Goal: Task Accomplishment & Management: Use online tool/utility

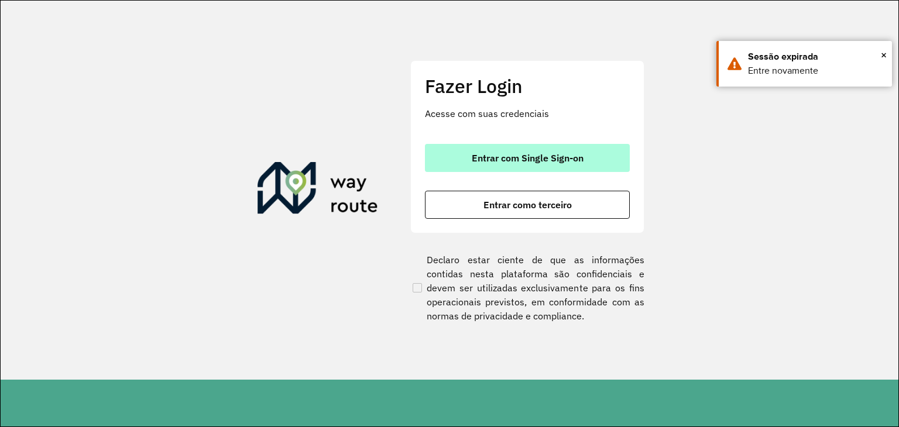
click at [508, 156] on span "Entrar com Single Sign-on" at bounding box center [528, 157] width 112 height 9
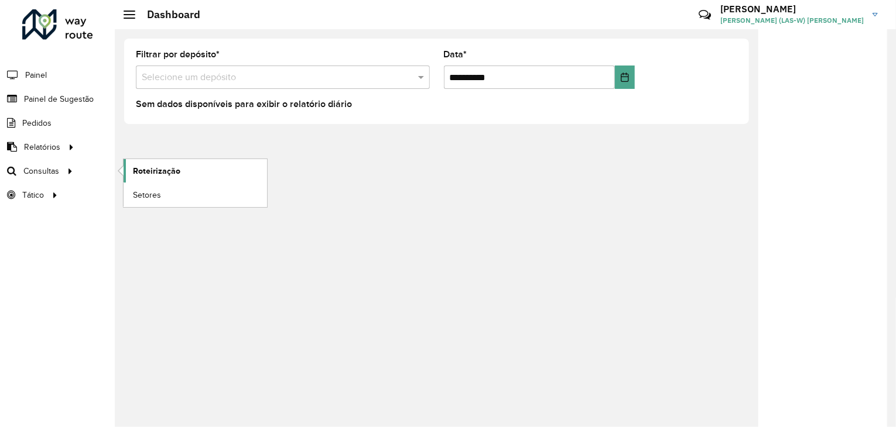
click at [130, 169] on link "Roteirização" at bounding box center [195, 170] width 143 height 23
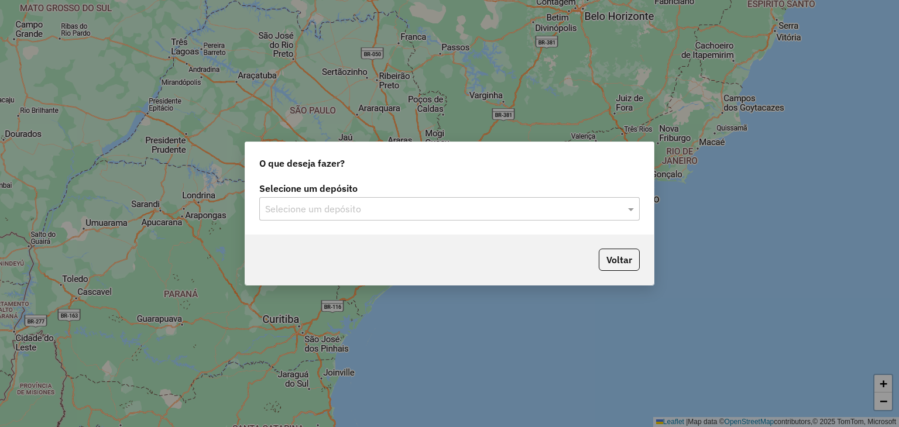
click at [587, 207] on input "text" at bounding box center [437, 210] width 345 height 14
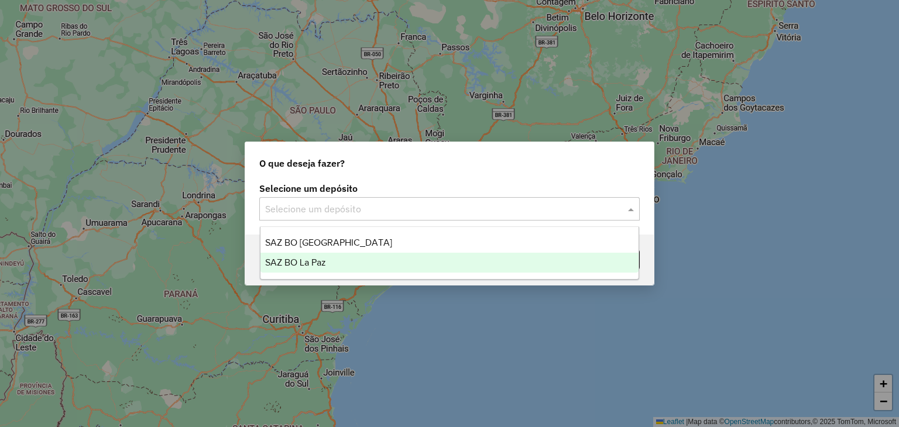
click at [474, 268] on div "SAZ BO La Paz" at bounding box center [450, 263] width 379 height 20
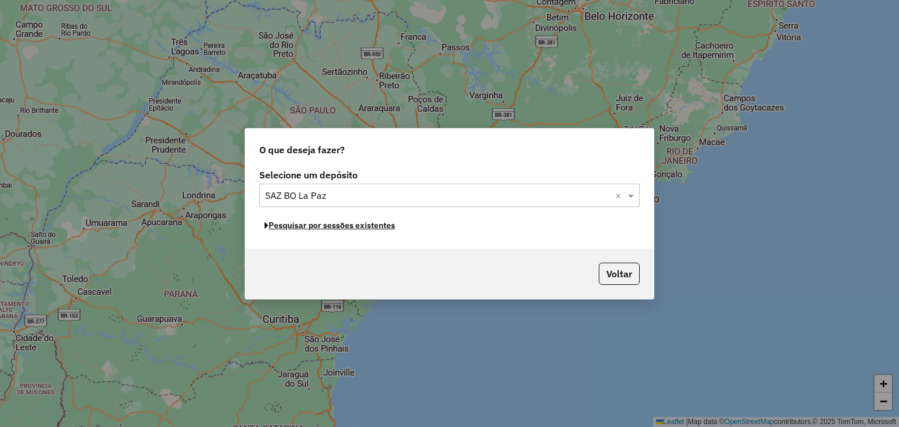
click at [367, 225] on button "Pesquisar por sessões existentes" at bounding box center [329, 226] width 141 height 18
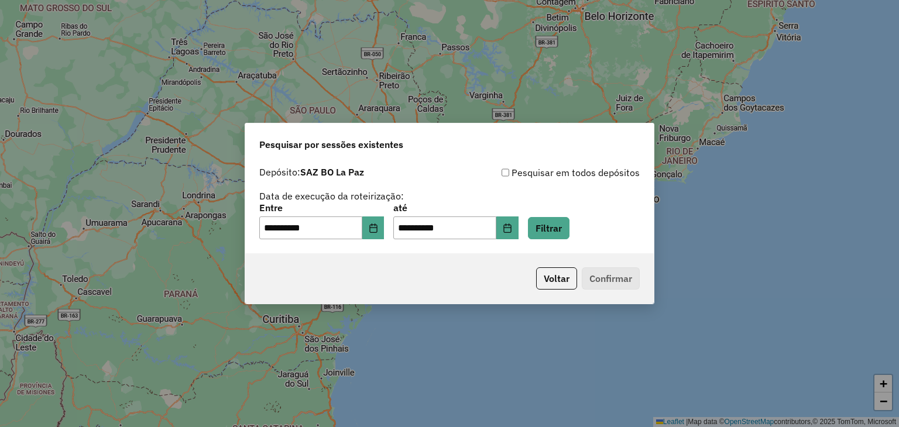
drag, startPoint x: 367, startPoint y: 225, endPoint x: 309, endPoint y: 247, distance: 61.9
click at [309, 247] on div "**********" at bounding box center [449, 207] width 409 height 93
click at [373, 235] on button "Choose Date" at bounding box center [373, 228] width 22 height 23
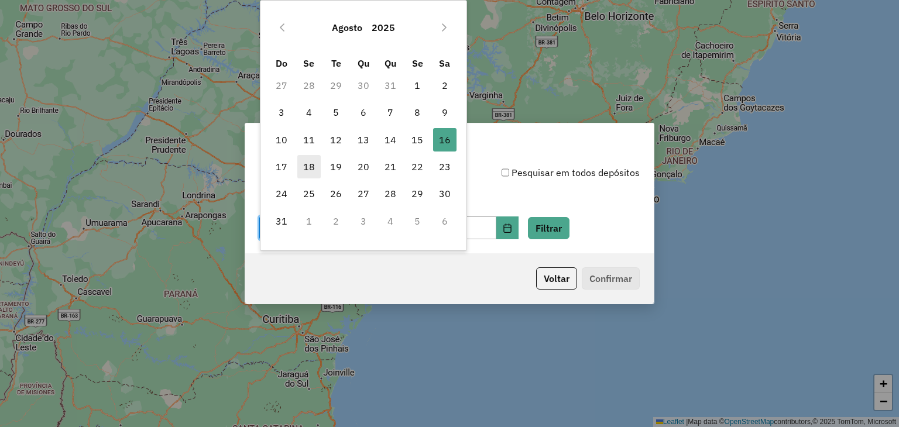
click at [302, 167] on span "18" at bounding box center [308, 166] width 23 height 23
type input "**********"
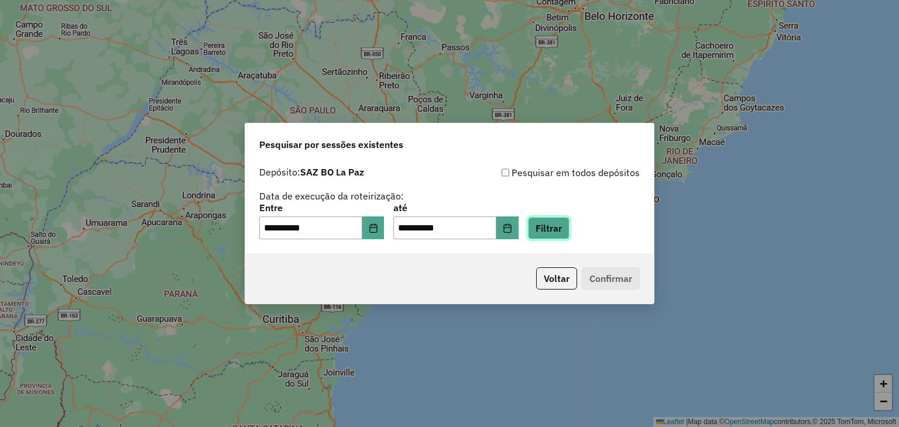
click at [559, 232] on button "Filtrar" at bounding box center [549, 228] width 42 height 22
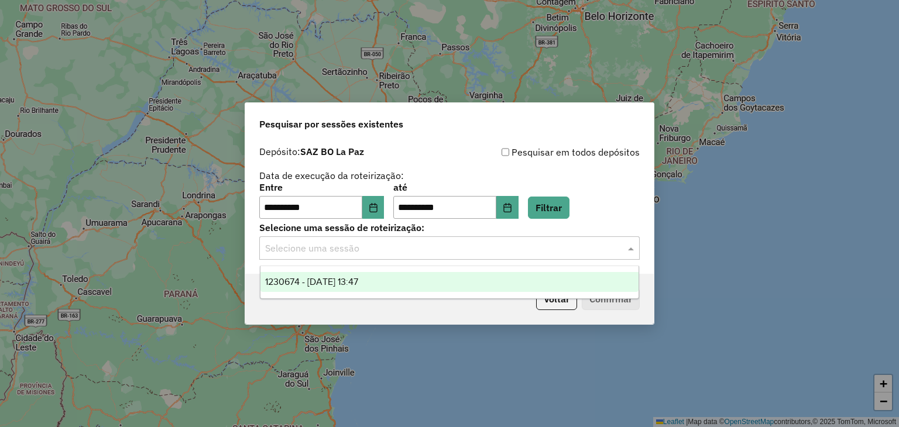
click at [372, 249] on input "text" at bounding box center [437, 249] width 345 height 14
click at [358, 279] on span "1230674 - 18/08/2025 13:47" at bounding box center [311, 282] width 93 height 10
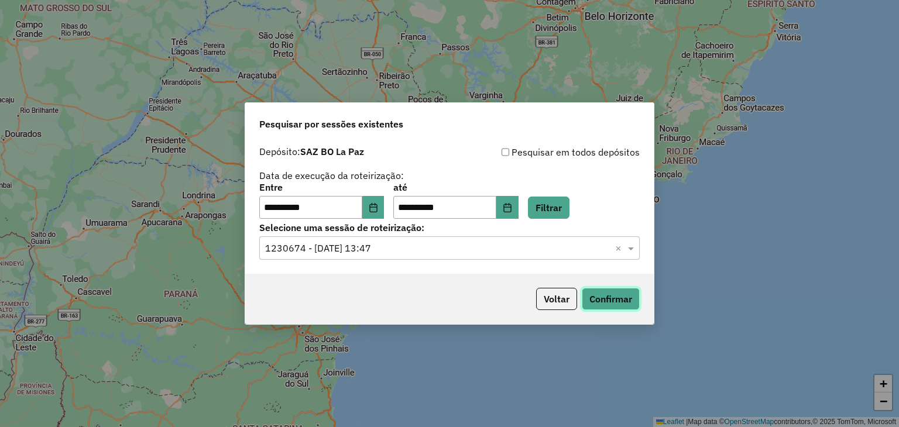
click at [602, 300] on button "Confirmar" at bounding box center [611, 299] width 58 height 22
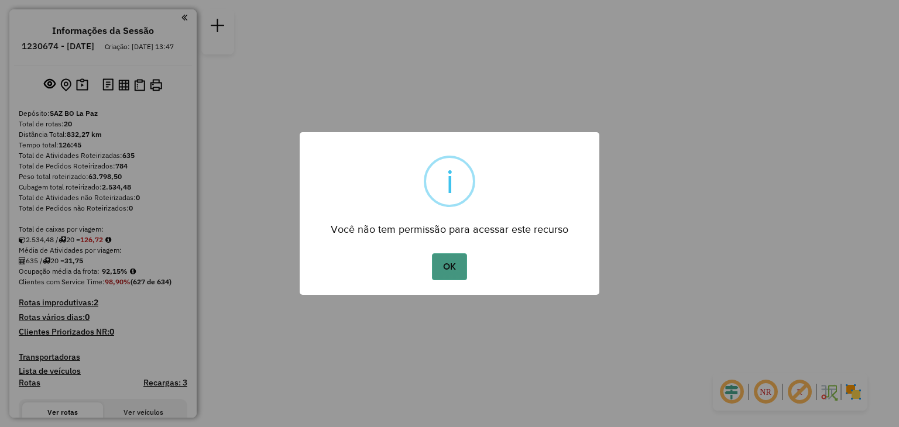
click at [447, 263] on button "OK" at bounding box center [449, 266] width 35 height 27
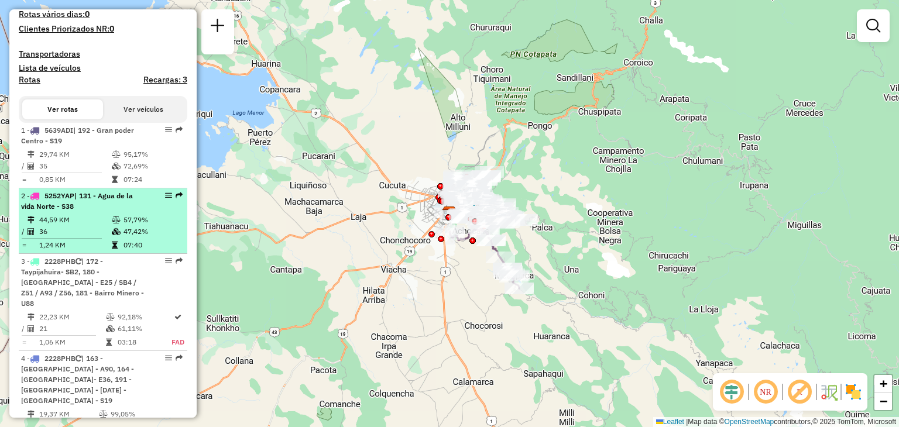
scroll to position [213, 0]
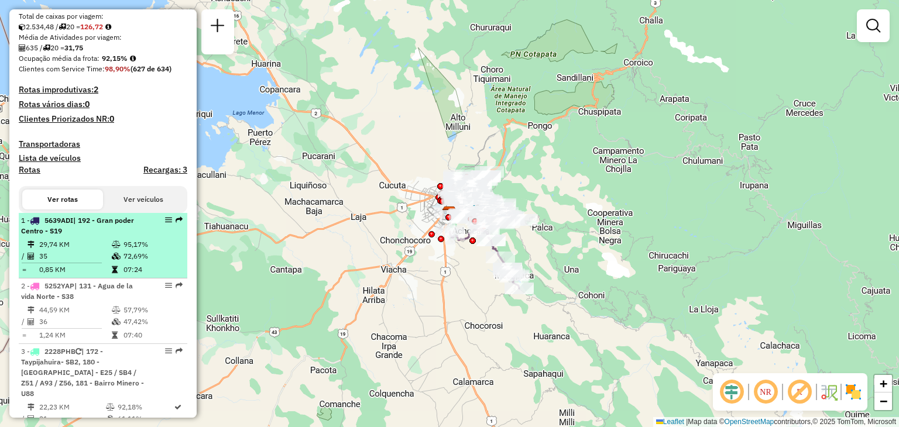
select select "**********"
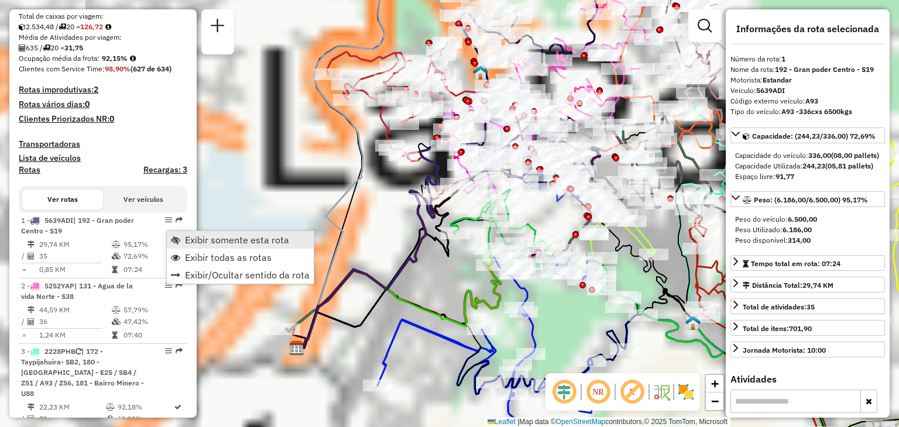
click at [189, 239] on span "Exibir somente esta rota" at bounding box center [237, 239] width 104 height 9
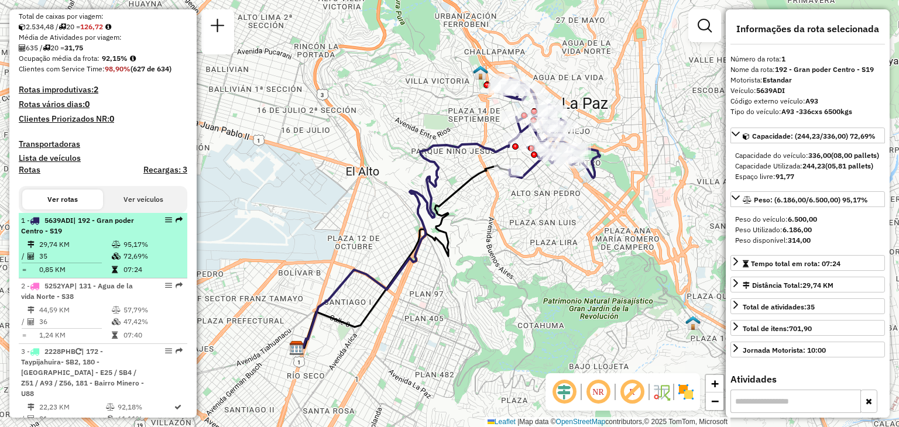
click at [100, 261] on td "35" at bounding box center [75, 257] width 73 height 12
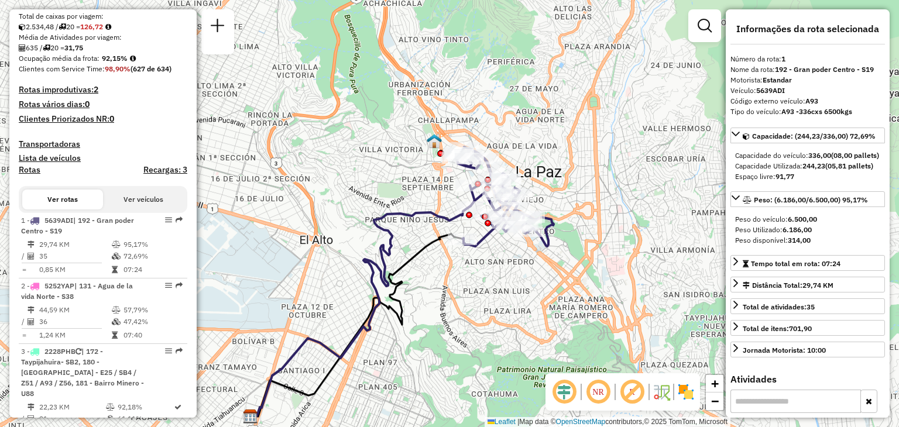
drag, startPoint x: 407, startPoint y: 131, endPoint x: 361, endPoint y: 200, distance: 83.1
click at [361, 200] on div "Janela de atendimento Grade de atendimento Capacidade Transportadoras Veículos …" at bounding box center [449, 213] width 899 height 427
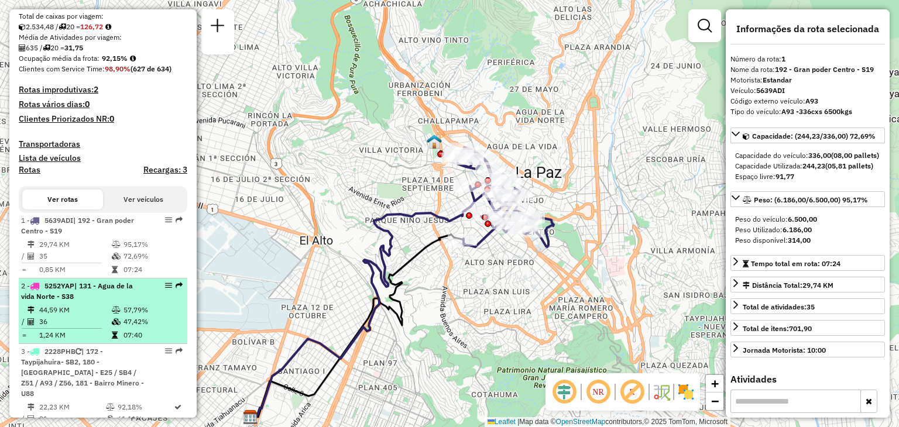
click at [73, 341] on td "1,24 KM" at bounding box center [75, 336] width 73 height 12
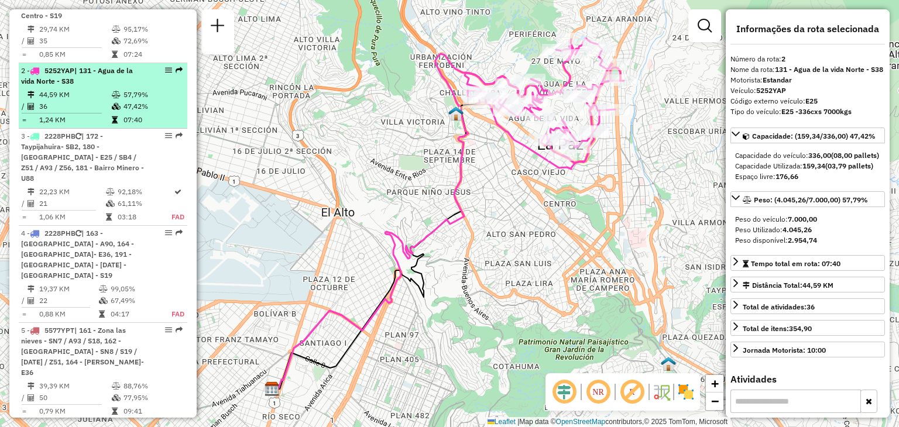
scroll to position [433, 0]
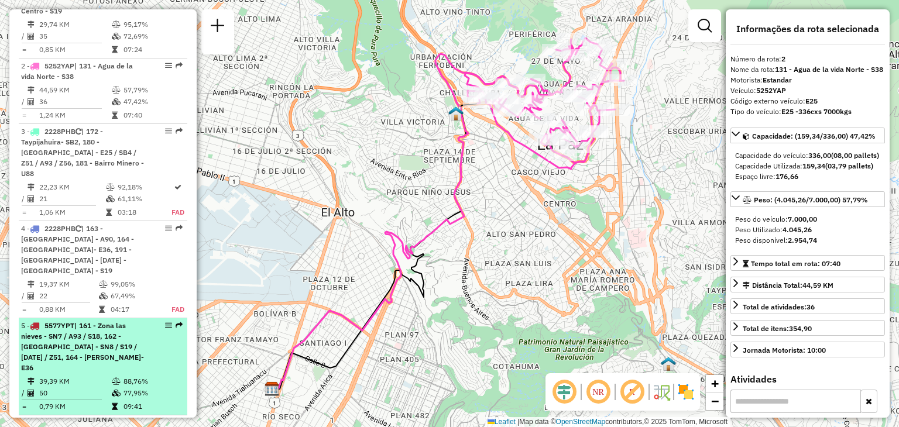
click at [84, 342] on span "| 161 - Zona las nieves - SN7 / A93 / S18, 162 - Los Andes - SN8 / S19 / DC1 / …" at bounding box center [82, 346] width 123 height 51
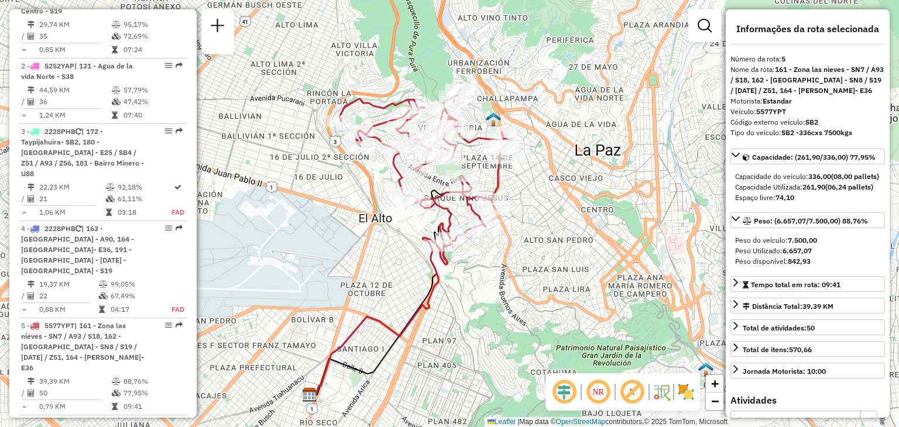
drag, startPoint x: 438, startPoint y: 241, endPoint x: 398, endPoint y: 272, distance: 50.5
click at [398, 272] on div "Janela de atendimento Grade de atendimento Capacidade Transportadoras Veículos …" at bounding box center [449, 213] width 899 height 427
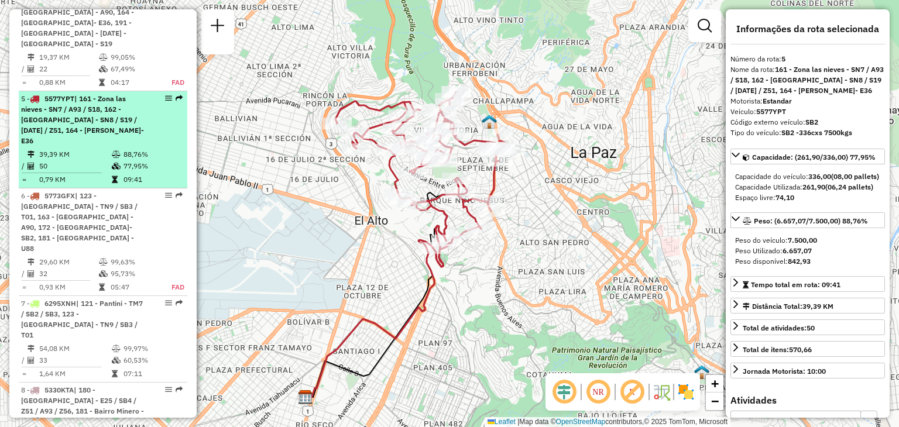
scroll to position [662, 0]
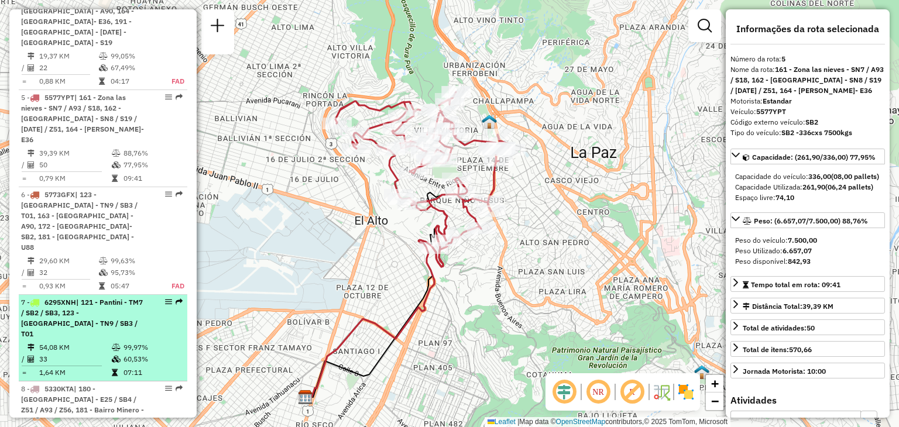
click at [99, 342] on td "54,08 KM" at bounding box center [75, 348] width 73 height 12
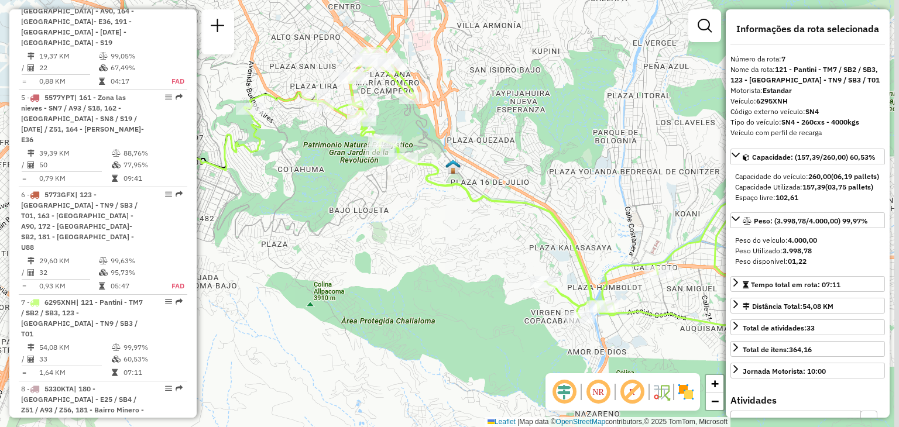
drag, startPoint x: 471, startPoint y: 253, endPoint x: 462, endPoint y: 227, distance: 28.5
click at [462, 227] on div "Janela de atendimento Grade de atendimento Capacidade Transportadoras Veículos …" at bounding box center [449, 213] width 899 height 427
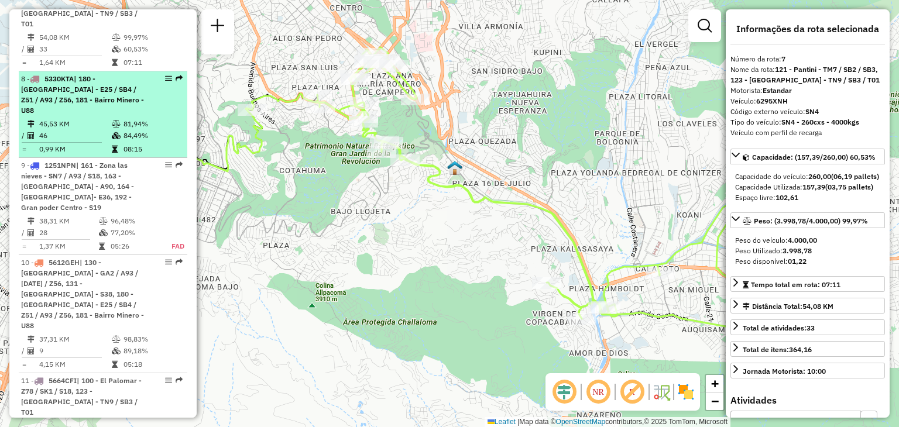
scroll to position [974, 0]
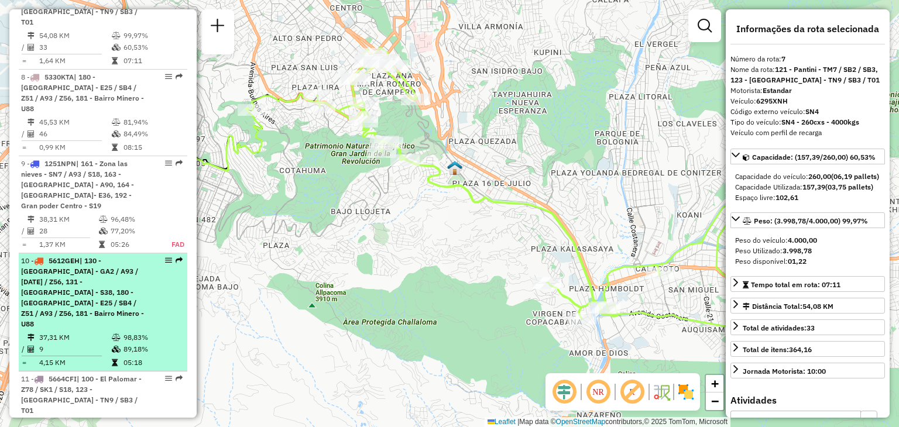
click at [115, 334] on icon at bounding box center [116, 337] width 9 height 7
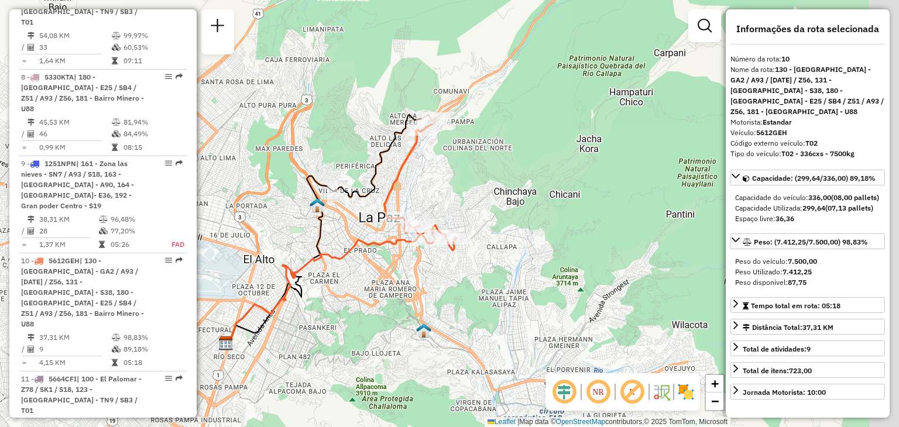
drag, startPoint x: 484, startPoint y: 272, endPoint x: 376, endPoint y: 287, distance: 109.4
click at [376, 287] on div "Janela de atendimento Grade de atendimento Capacidade Transportadoras Veículos …" at bounding box center [449, 213] width 899 height 427
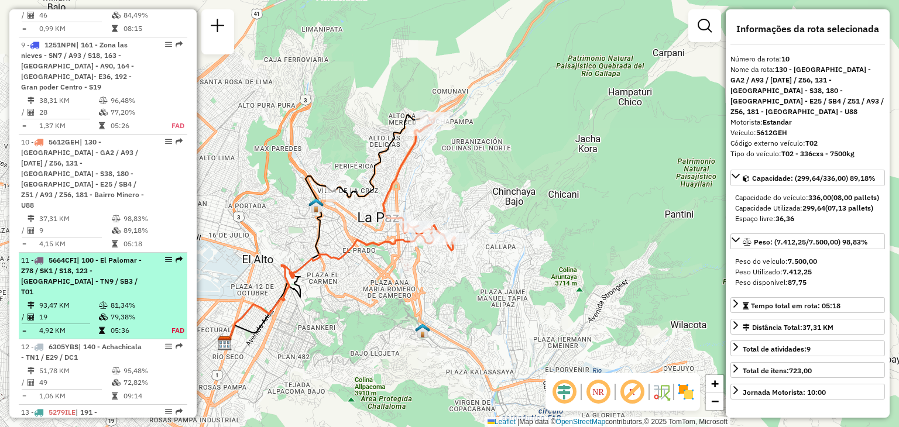
scroll to position [1093, 0]
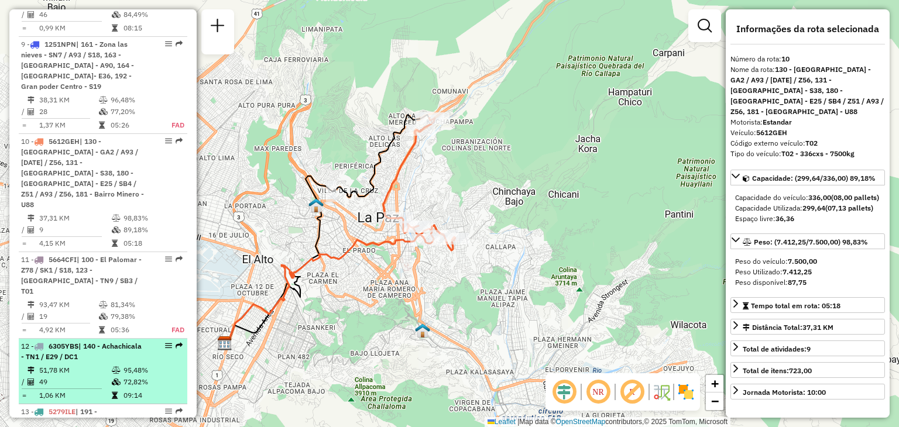
click at [90, 376] on td "49" at bounding box center [75, 382] width 73 height 12
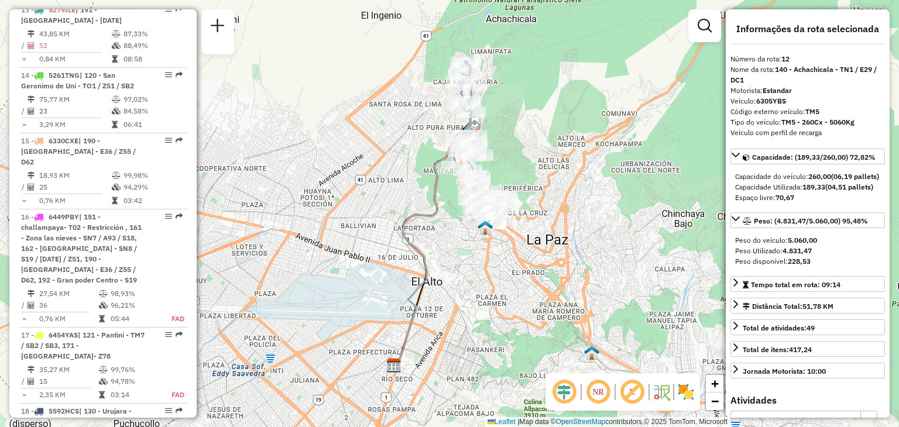
scroll to position [1496, 0]
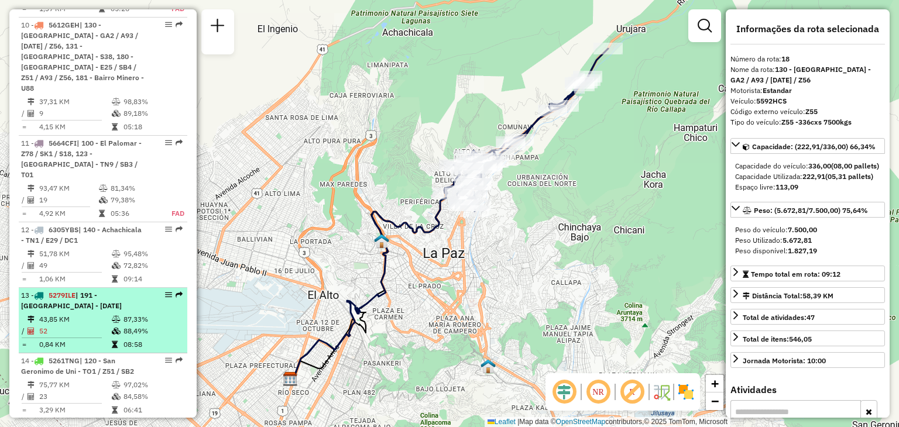
scroll to position [1211, 0]
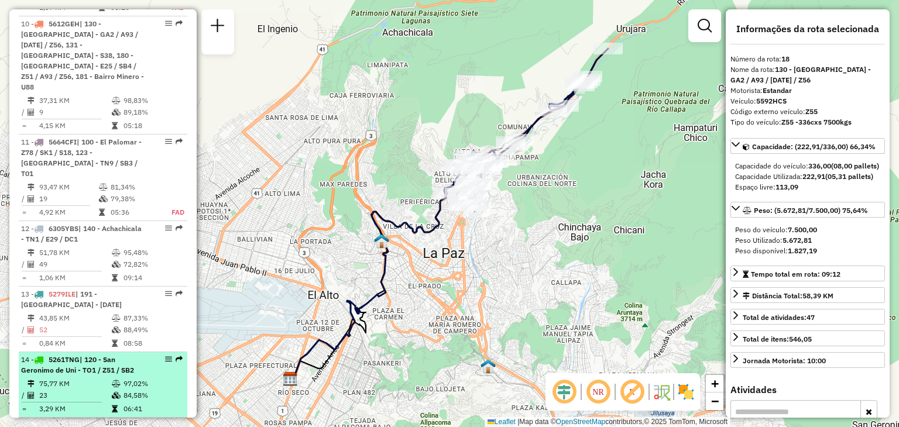
click at [75, 390] on td "23" at bounding box center [75, 396] width 73 height 12
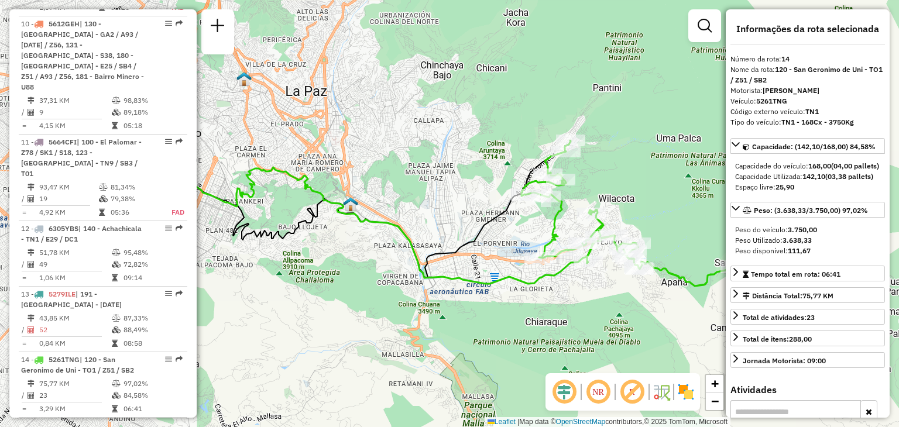
drag, startPoint x: 422, startPoint y: 275, endPoint x: 402, endPoint y: 275, distance: 19.9
click at [402, 275] on icon at bounding box center [392, 225] width 476 height 116
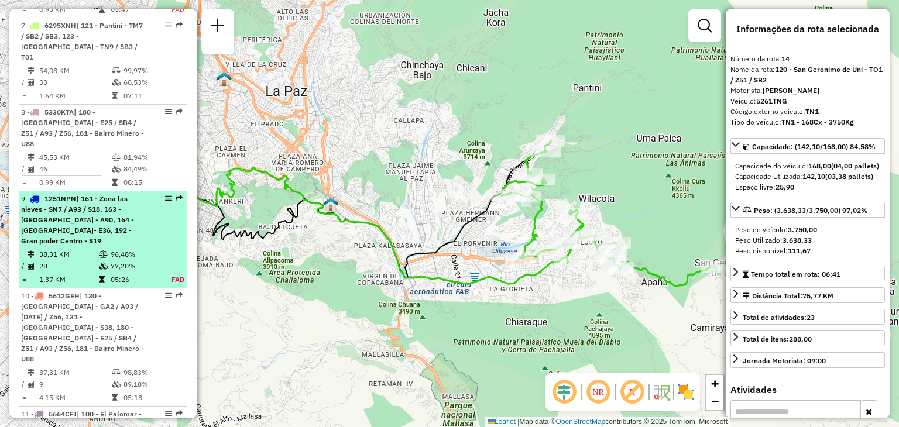
scroll to position [901, 0]
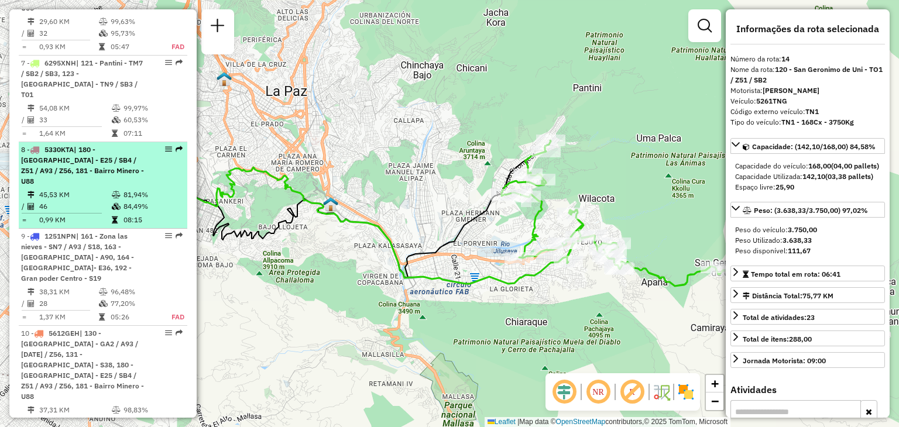
click at [91, 201] on td "46" at bounding box center [75, 207] width 73 height 12
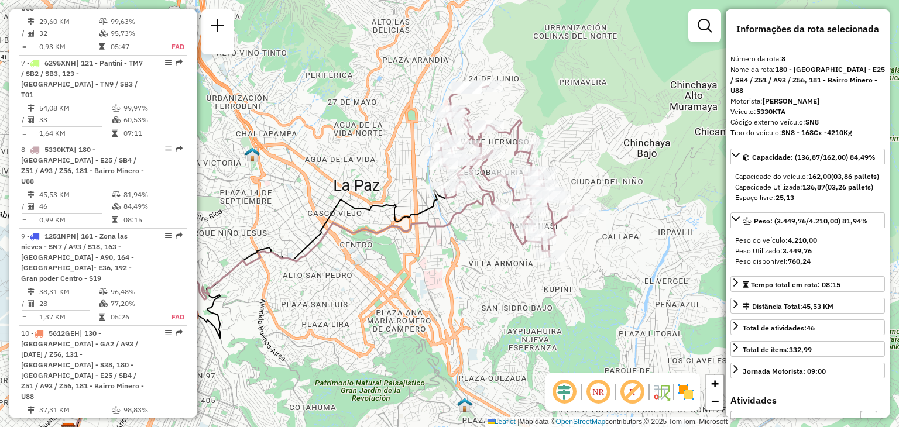
drag, startPoint x: 461, startPoint y: 155, endPoint x: 306, endPoint y: 211, distance: 165.2
click at [306, 211] on icon at bounding box center [258, 309] width 375 height 241
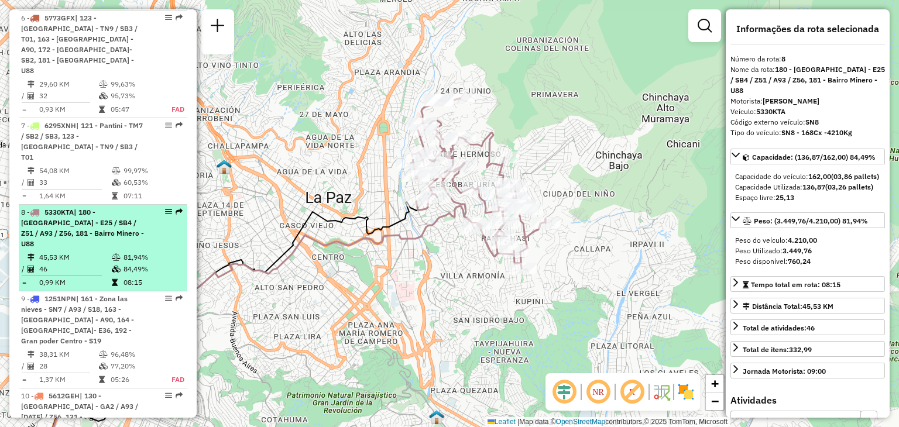
scroll to position [835, 0]
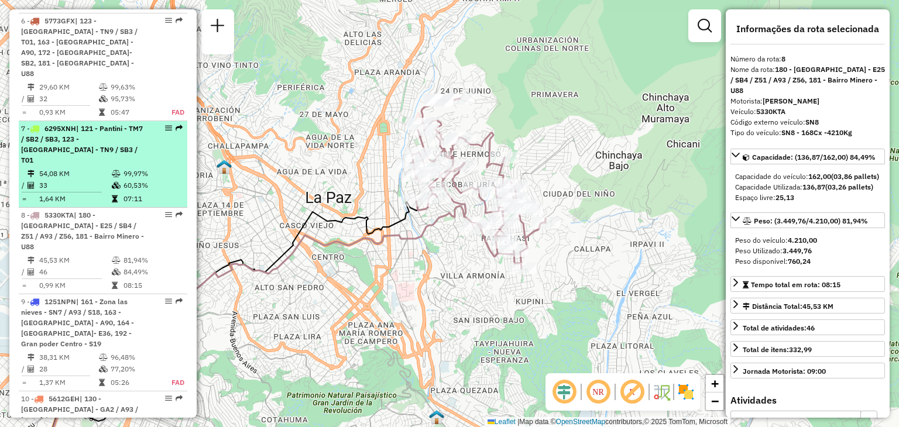
click at [83, 180] on td "33" at bounding box center [75, 186] width 73 height 12
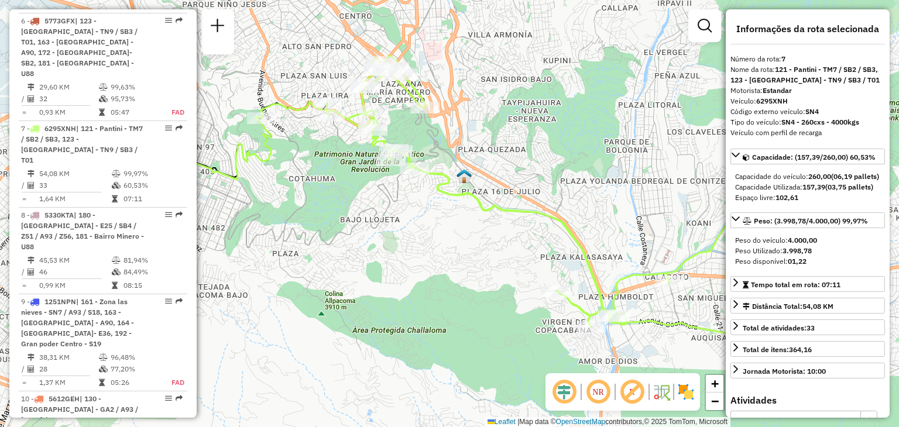
drag, startPoint x: 450, startPoint y: 253, endPoint x: 450, endPoint y: 233, distance: 20.5
click at [450, 233] on div "Janela de atendimento Grade de atendimento Capacidade Transportadoras Veículos …" at bounding box center [449, 213] width 899 height 427
